Goal: Task Accomplishment & Management: Manage account settings

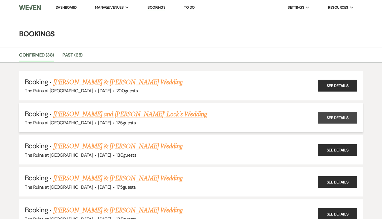
click at [330, 119] on link "See Details" at bounding box center [337, 118] width 39 height 12
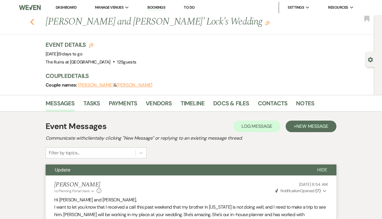
click at [32, 22] on icon "Previous" at bounding box center [32, 21] width 4 height 7
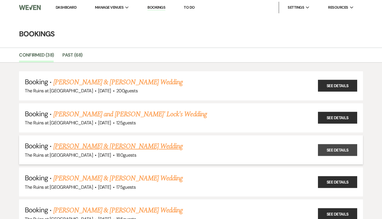
click at [330, 147] on link "See Details" at bounding box center [337, 150] width 39 height 12
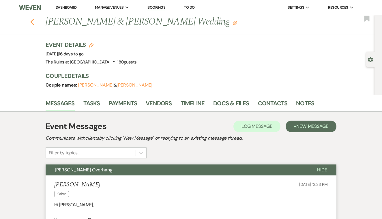
click at [32, 20] on use "button" at bounding box center [32, 22] width 4 height 6
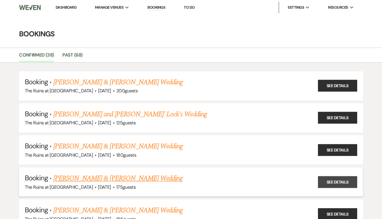
click at [325, 180] on link "See Details" at bounding box center [337, 182] width 39 height 12
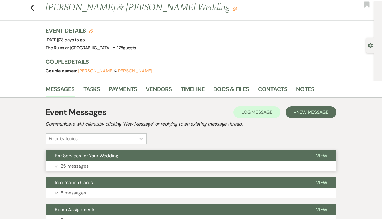
scroll to position [17, 0]
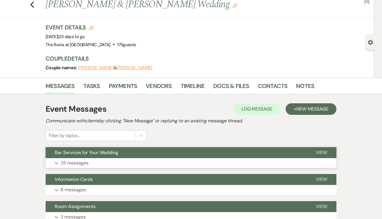
click at [321, 151] on span "View" at bounding box center [321, 152] width 11 height 6
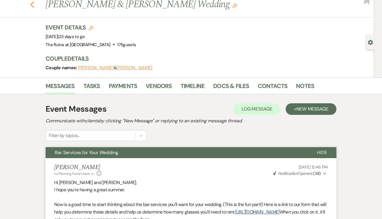
click at [33, 6] on use "button" at bounding box center [32, 4] width 4 height 6
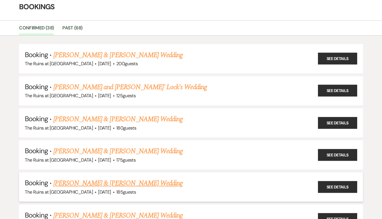
scroll to position [30, 0]
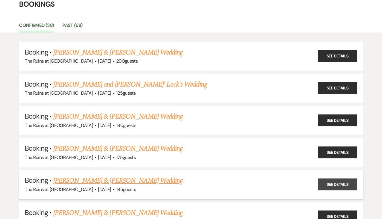
click at [326, 183] on link "See Details" at bounding box center [337, 184] width 39 height 12
